Goal: Information Seeking & Learning: Compare options

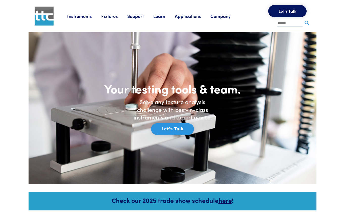
click at [227, 19] on link "Company" at bounding box center [225, 16] width 30 height 6
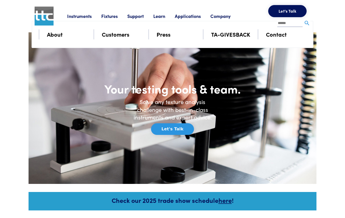
click at [60, 37] on link "About" at bounding box center [55, 34] width 16 height 9
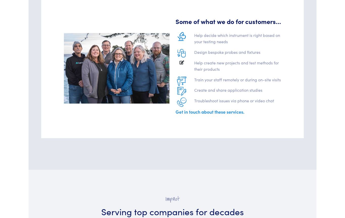
click at [230, 109] on link "Get in touch about these services." at bounding box center [210, 112] width 69 height 6
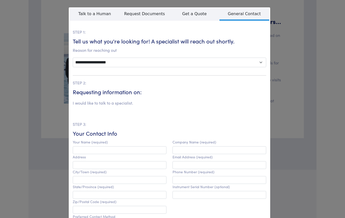
click at [332, 65] on div "**********" at bounding box center [172, 109] width 345 height 218
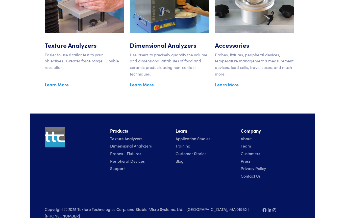
scroll to position [891, 0]
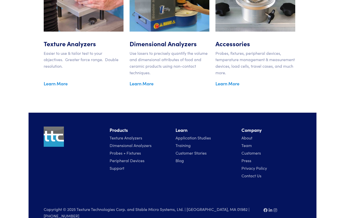
click at [247, 142] on link "Team" at bounding box center [246, 145] width 10 height 6
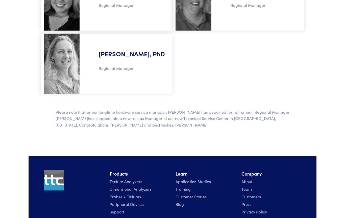
scroll to position [493, 0]
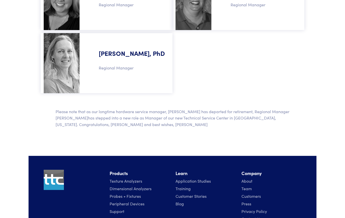
click at [121, 53] on h5 "Tracy Yates, PhD" at bounding box center [128, 49] width 78 height 27
click at [111, 69] on p "Regional Manager" at bounding box center [128, 68] width 78 height 7
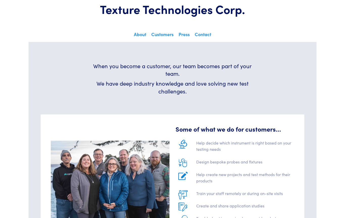
scroll to position [0, 0]
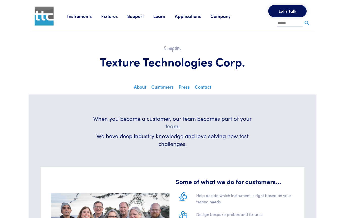
click at [80, 14] on link "Instruments" at bounding box center [84, 16] width 34 height 6
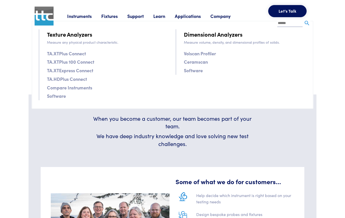
click at [206, 62] on link "Ceramscan" at bounding box center [196, 61] width 24 height 7
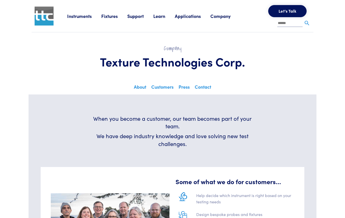
click at [79, 15] on link "Instruments" at bounding box center [84, 16] width 34 height 6
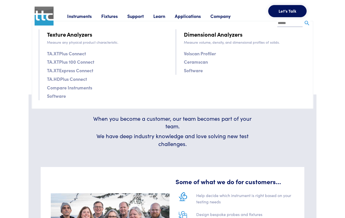
click at [202, 70] on link "Software" at bounding box center [193, 70] width 19 height 7
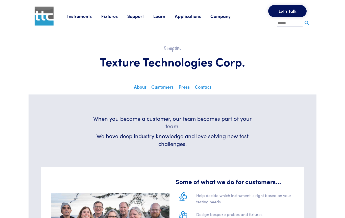
click at [81, 16] on link "Instruments" at bounding box center [84, 16] width 34 height 6
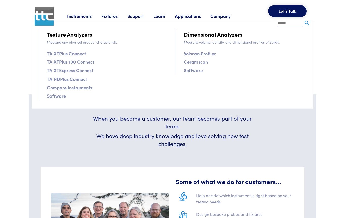
click at [91, 90] on link "Compare Instruments" at bounding box center [69, 87] width 45 height 7
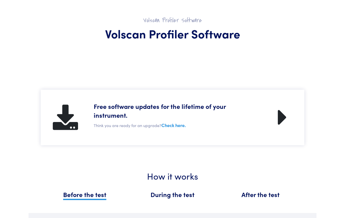
scroll to position [16, 0]
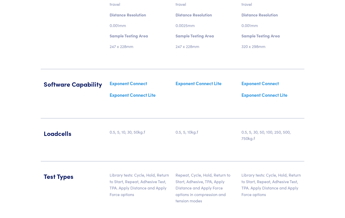
scroll to position [618, 0]
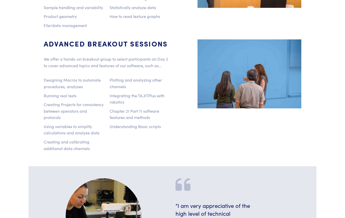
scroll to position [451, 0]
